Goal: Navigation & Orientation: Find specific page/section

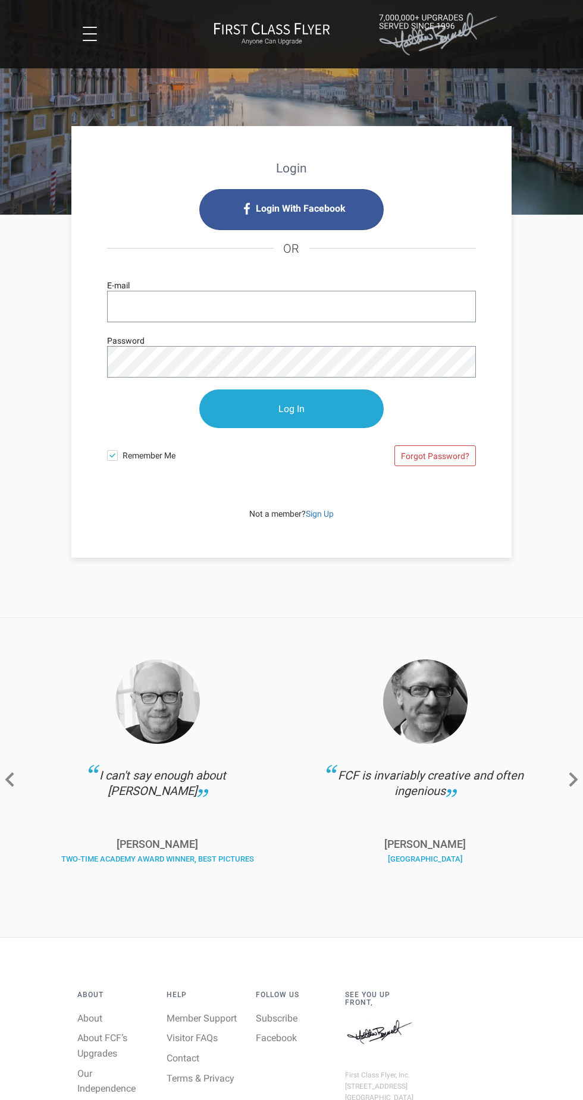
scroll to position [5, 0]
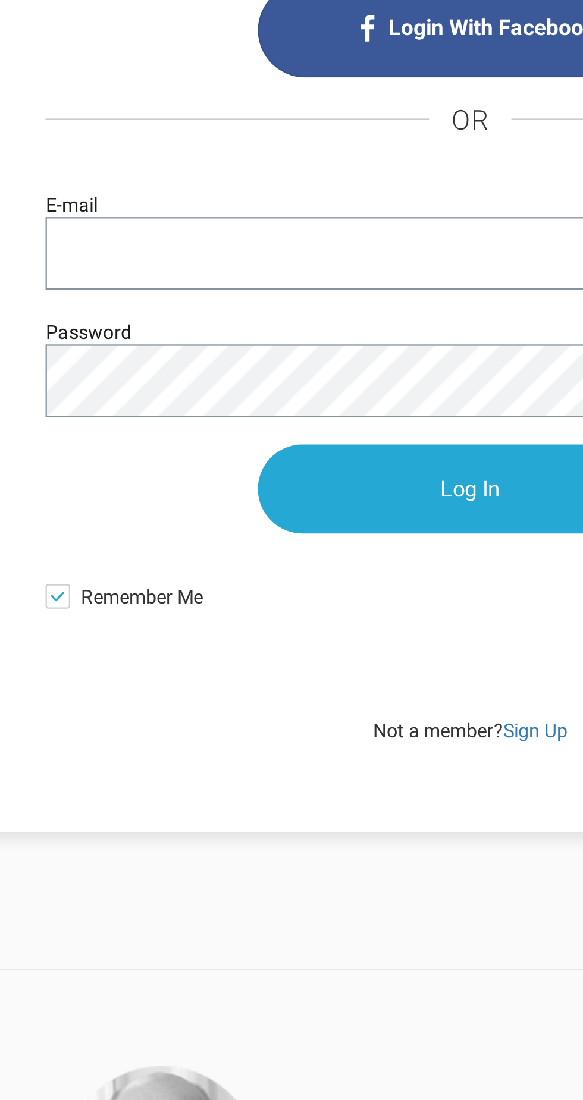
click at [210, 298] on input "E-mail" at bounding box center [291, 302] width 369 height 32
type input "[EMAIL_ADDRESS][DOMAIN_NAME]"
click at [199, 385] on input "Log In" at bounding box center [291, 404] width 184 height 39
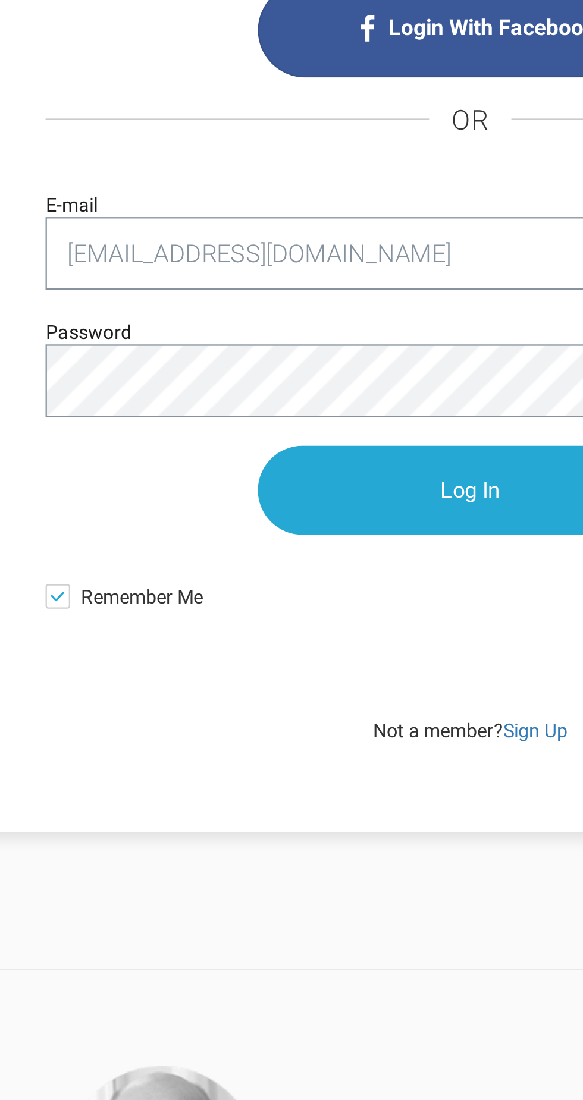
click at [287, 403] on input "Log In" at bounding box center [291, 404] width 184 height 39
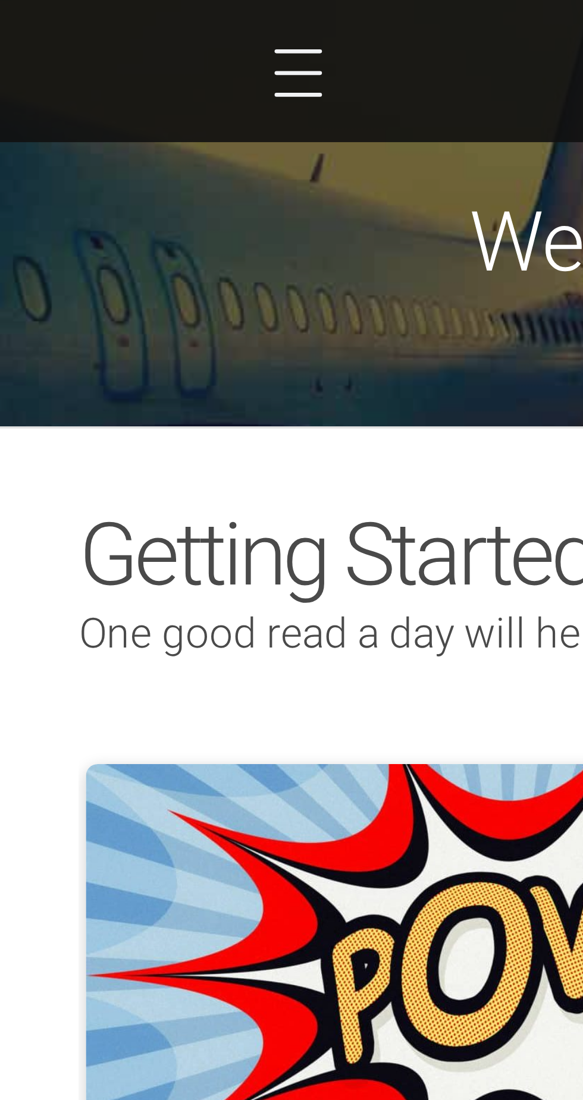
click at [90, 21] on button at bounding box center [90, 22] width 14 height 14
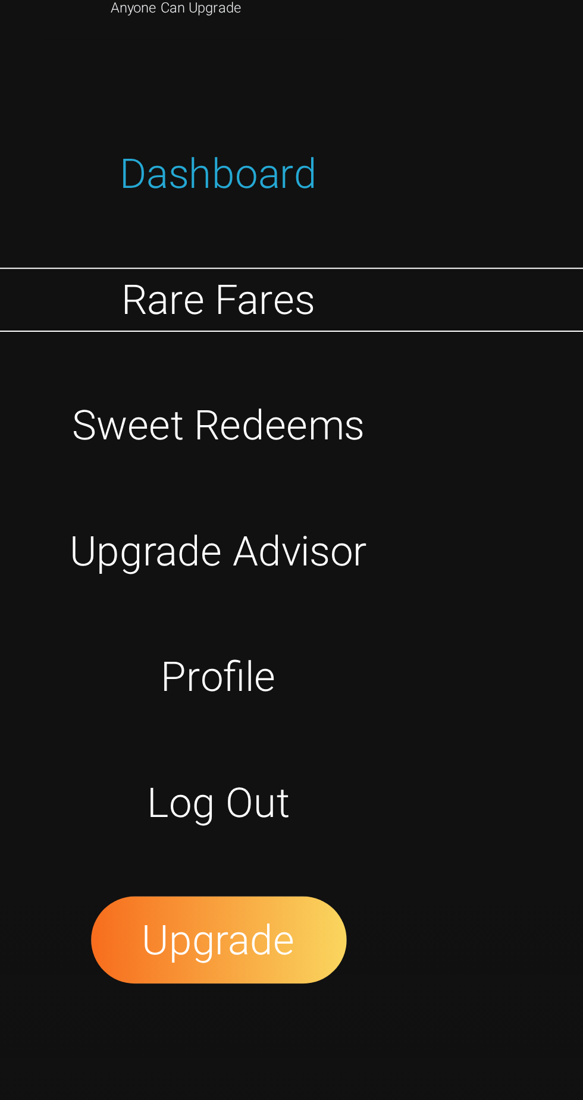
click at [311, 158] on link "Rare Fares" at bounding box center [291, 164] width 374 height 30
click at [310, 157] on link "Rare Fares" at bounding box center [291, 164] width 374 height 30
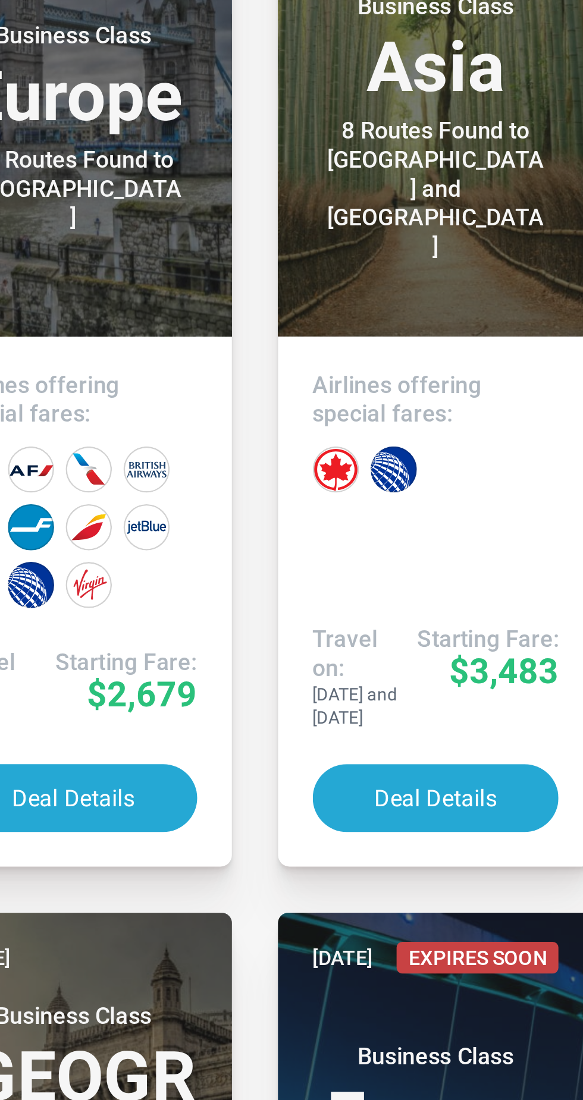
scroll to position [4053, 0]
